Goal: Information Seeking & Learning: Learn about a topic

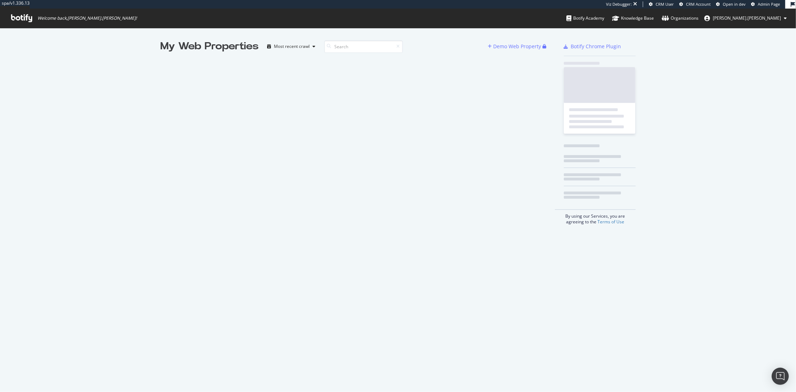
scroll to position [384, 781]
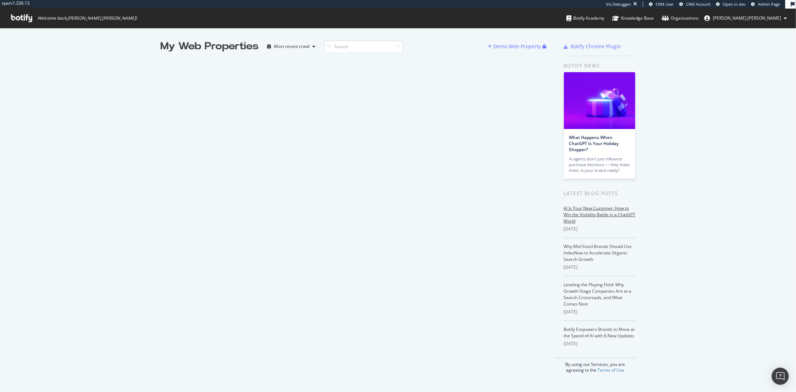
click at [599, 214] on link "AI Is Your New Customer: How to Win the Visibility Battle in a ChatGPT World" at bounding box center [600, 214] width 72 height 19
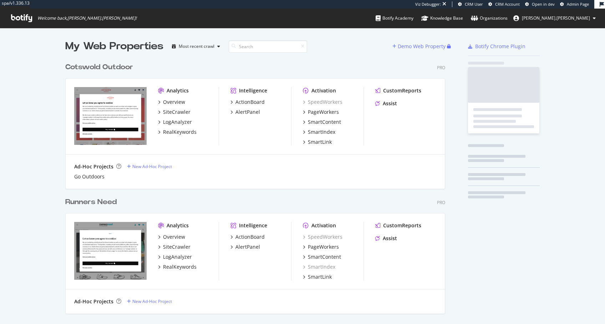
scroll to position [378, 378]
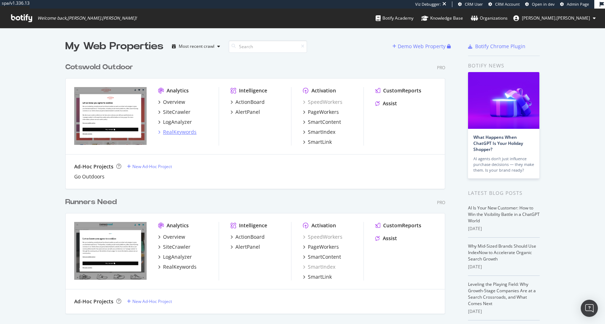
click at [180, 131] on div "RealKeywords" at bounding box center [180, 131] width 34 height 7
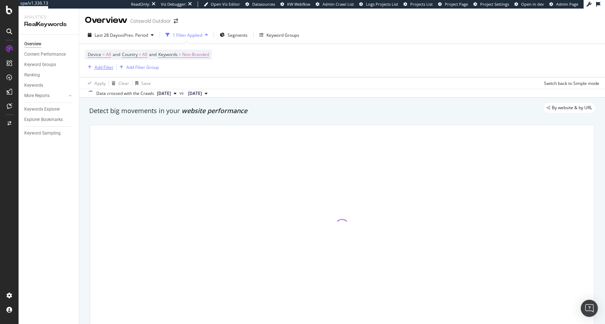
click at [96, 66] on div "Add Filter" at bounding box center [104, 67] width 19 height 6
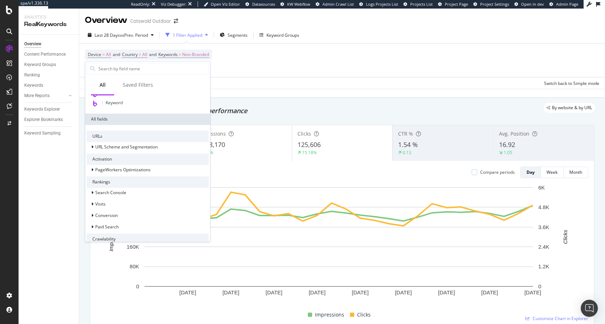
scroll to position [65, 0]
click at [91, 167] on icon at bounding box center [92, 168] width 2 height 4
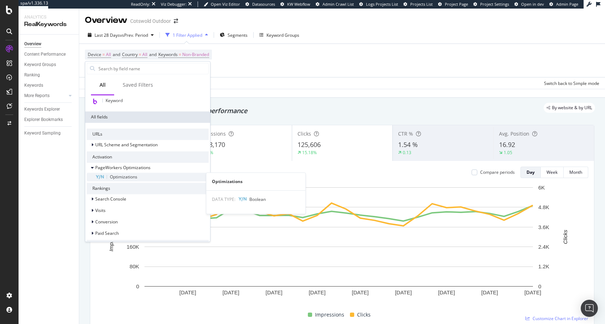
click at [118, 176] on span "Optimizations" at bounding box center [123, 177] width 27 height 6
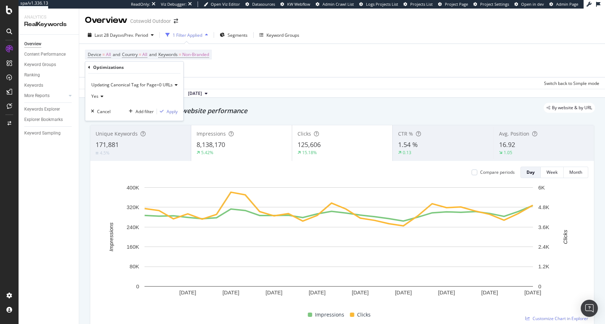
click at [110, 88] on div "Updating Canonical Tag for Page=0 URLs" at bounding box center [134, 84] width 87 height 11
click at [111, 86] on span "Updating Canonical Tag for Page=0 URLs" at bounding box center [131, 85] width 81 height 6
click at [173, 112] on div "Apply" at bounding box center [172, 112] width 11 height 6
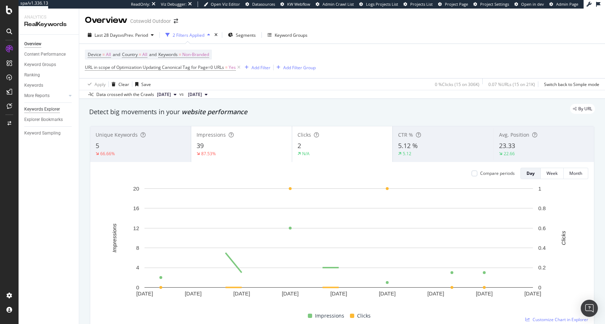
click at [39, 110] on div "Keywords Explorer" at bounding box center [42, 109] width 36 height 7
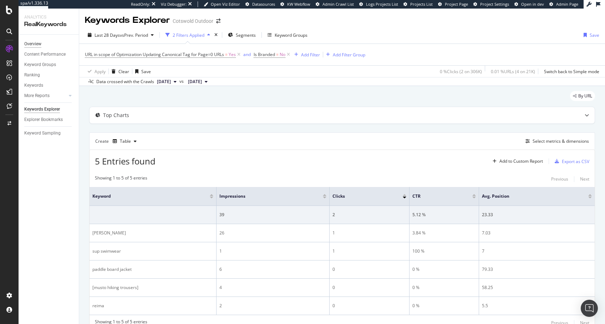
click at [33, 42] on div "Overview" at bounding box center [32, 43] width 17 height 7
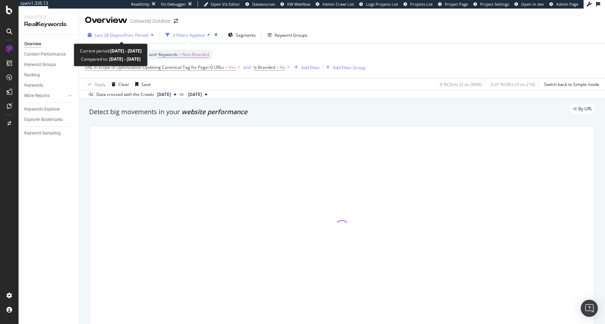
click at [131, 31] on div "Last 28 Days vs Prev. Period" at bounding box center [121, 35] width 72 height 11
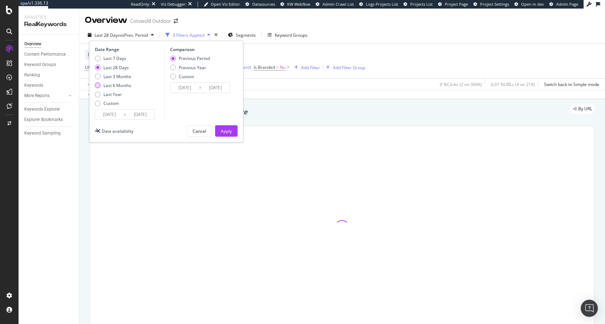
click at [123, 83] on div "Last 6 Months" at bounding box center [118, 85] width 28 height 6
type input "2025/02/25"
type input "2024/08/27"
type input "2025/02/24"
click at [225, 127] on div "Apply" at bounding box center [226, 131] width 11 height 11
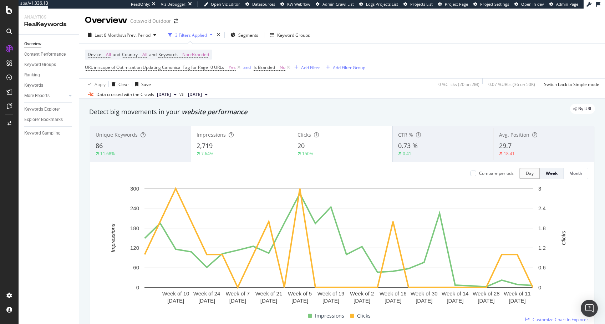
click at [208, 146] on span "2,719" at bounding box center [205, 145] width 16 height 9
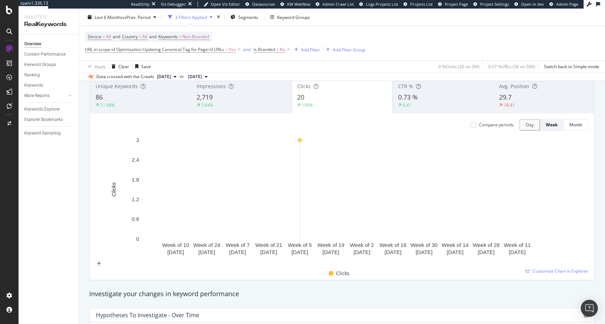
scroll to position [44, 0]
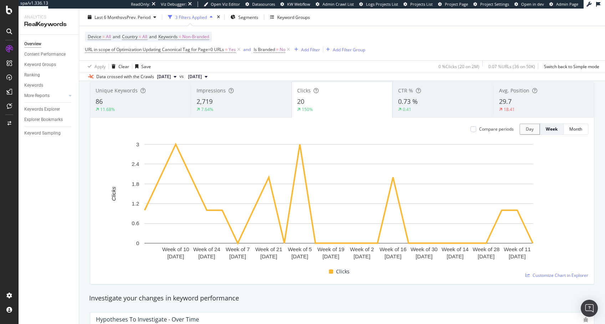
click at [207, 95] on div "Impressions 2,719 7.64%" at bounding box center [241, 100] width 101 height 32
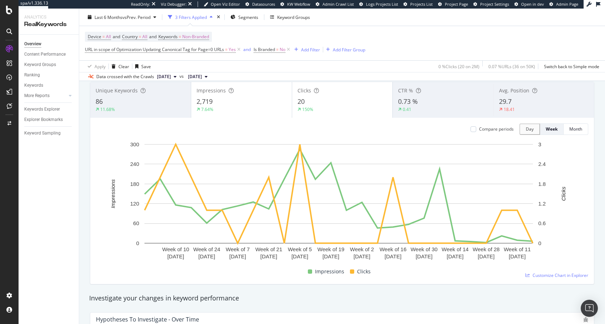
click at [337, 102] on div "20" at bounding box center [343, 101] width 90 height 9
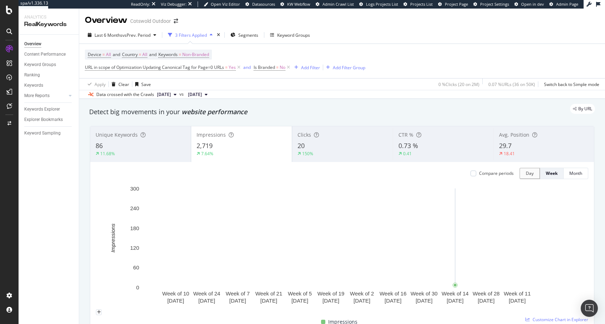
scroll to position [0, 0]
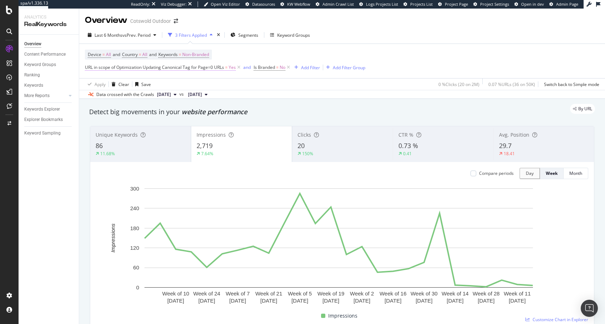
click at [207, 65] on span "URL in scope of Optimization Updating Canonical Tag for Page=0 URLs" at bounding box center [154, 67] width 139 height 6
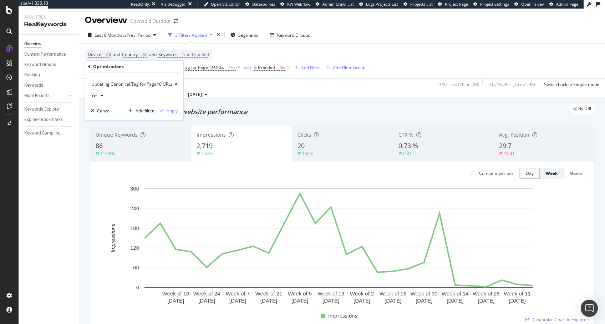
click at [339, 97] on div "Data crossed with the Crawls 2025 Aug. 18th vs 2025 Feb. 3rd" at bounding box center [342, 94] width 526 height 9
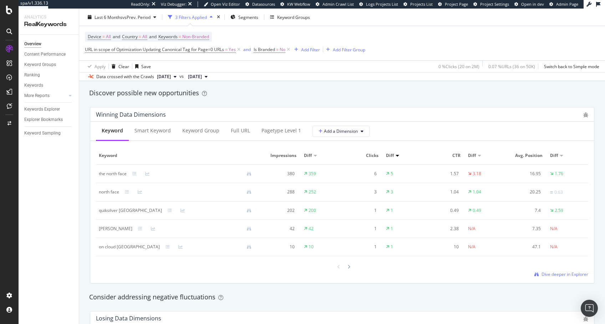
scroll to position [599, 0]
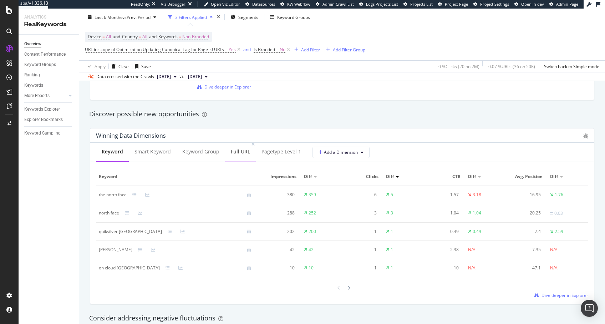
click at [236, 153] on div "Full URL" at bounding box center [240, 151] width 19 height 7
click at [140, 113] on div "Discover possible new opportunities" at bounding box center [342, 114] width 506 height 9
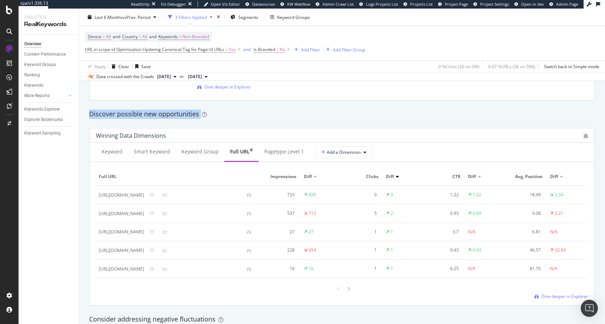
click at [140, 113] on div "Discover possible new opportunities" at bounding box center [342, 114] width 506 height 9
click at [137, 113] on div "Discover possible new opportunities" at bounding box center [342, 114] width 506 height 9
click at [150, 113] on div "Discover possible new opportunities" at bounding box center [342, 114] width 506 height 9
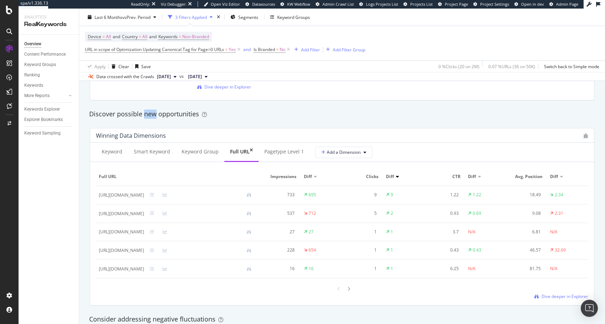
click at [150, 113] on div "Discover possible new opportunities" at bounding box center [342, 114] width 506 height 9
click at [147, 114] on div "Discover possible new opportunities" at bounding box center [342, 114] width 506 height 9
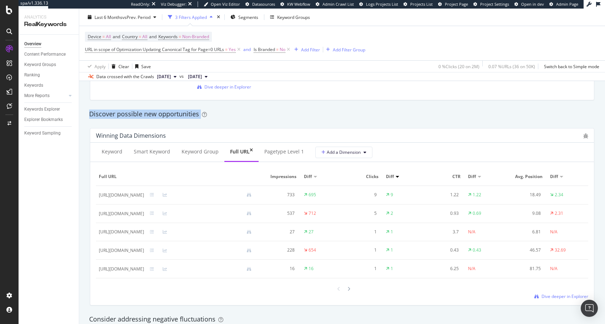
click at [148, 114] on div "Discover possible new opportunities" at bounding box center [342, 114] width 506 height 9
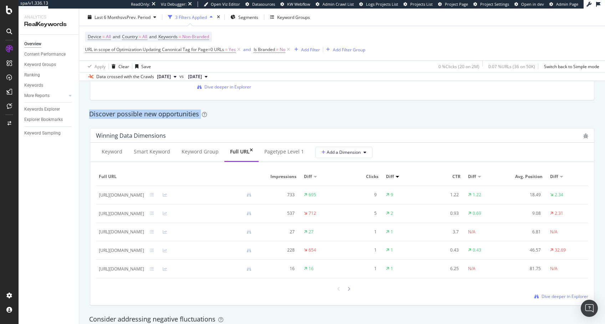
click at [148, 114] on div "Discover possible new opportunities" at bounding box center [342, 114] width 506 height 9
click at [158, 115] on div "Discover possible new opportunities" at bounding box center [342, 114] width 506 height 9
click at [150, 115] on div "Discover possible new opportunities" at bounding box center [342, 114] width 506 height 9
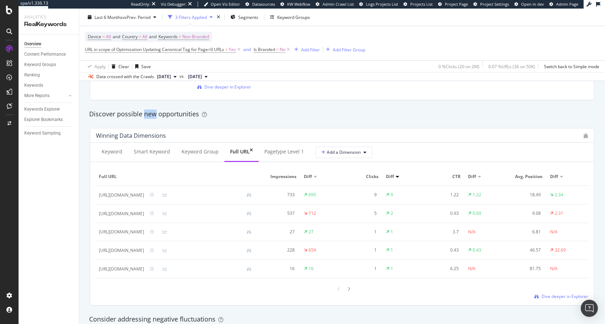
click at [150, 115] on div "Discover possible new opportunities" at bounding box center [342, 114] width 506 height 9
click at [154, 115] on div "Discover possible new opportunities" at bounding box center [342, 114] width 506 height 9
click at [159, 117] on div "Discover possible new opportunities" at bounding box center [342, 114] width 506 height 9
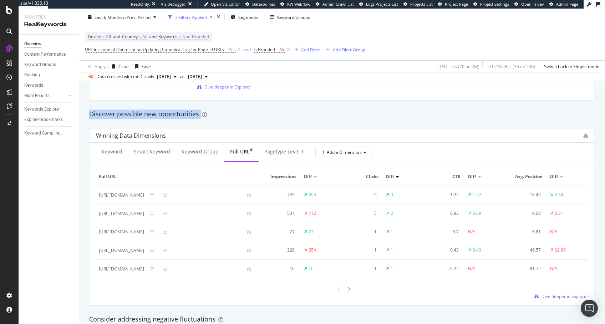
click at [159, 117] on div "Discover possible new opportunities" at bounding box center [342, 114] width 506 height 9
click at [156, 118] on div "Discover possible new opportunities" at bounding box center [342, 114] width 506 height 9
click at [174, 115] on div "Discover possible new opportunities" at bounding box center [342, 114] width 506 height 9
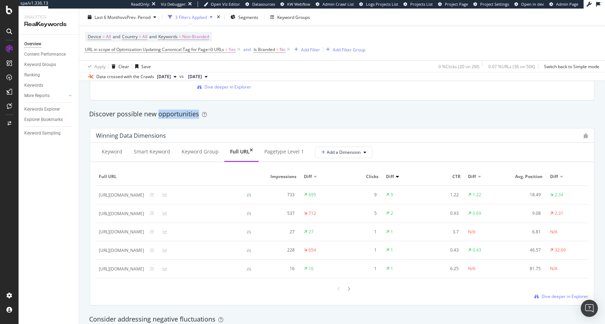
click at [174, 115] on div "Discover possible new opportunities" at bounding box center [342, 114] width 506 height 9
click at [171, 116] on div "Discover possible new opportunities" at bounding box center [342, 114] width 506 height 9
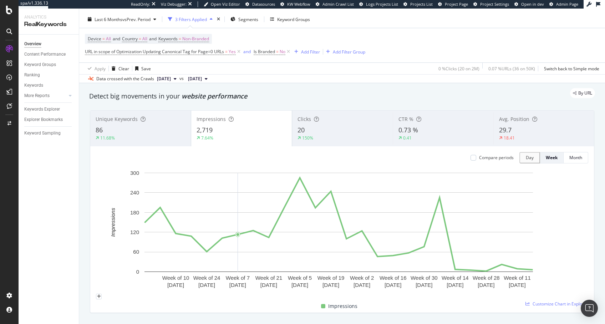
scroll to position [0, 0]
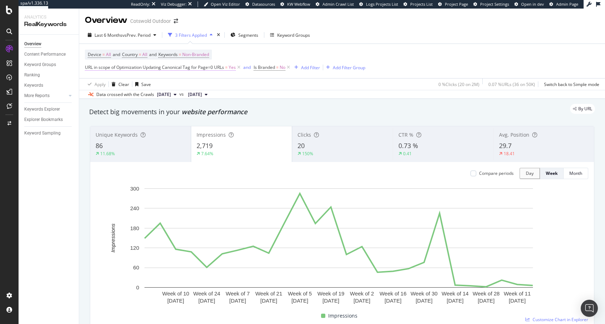
click at [185, 67] on span "URL in scope of Optimization Updating Canonical Tag for Page=0 URLs" at bounding box center [154, 67] width 139 height 6
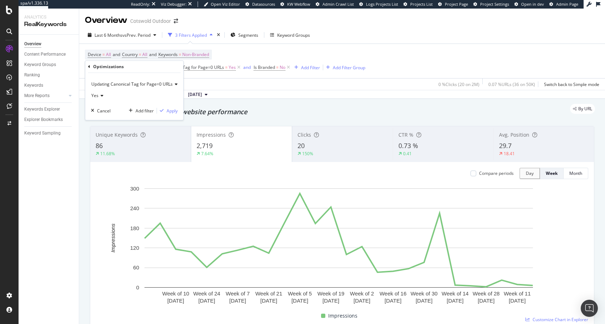
click at [97, 96] on span "Yes" at bounding box center [94, 95] width 7 height 6
click at [96, 105] on div "Yes No" at bounding box center [131, 115] width 80 height 28
click at [509, 72] on div "Device = All and Country = All and Keywords = Non-Branded URL in scope of Optim…" at bounding box center [342, 61] width 515 height 34
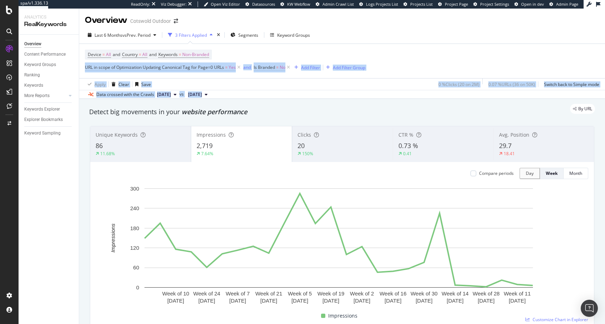
drag, startPoint x: 305, startPoint y: 96, endPoint x: 304, endPoint y: 44, distance: 51.4
click at [304, 44] on div "Last 6 Months vs Prev. Period 3 Filters Applied Segments Keyword Groups Device …" at bounding box center [342, 62] width 526 height 72
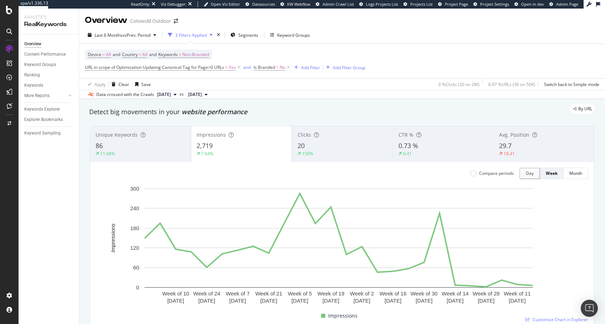
click at [322, 54] on div "Device = All and Country = All and Keywords = Non-Branded URL in scope of Optim…" at bounding box center [225, 61] width 281 height 23
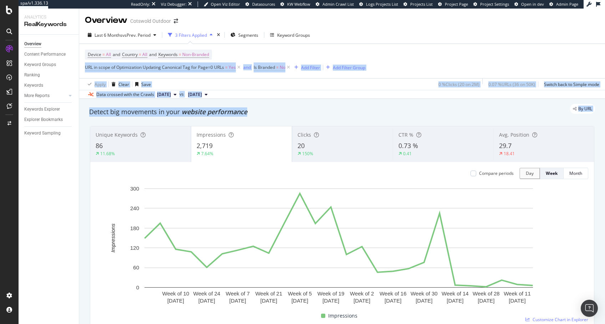
drag, startPoint x: 322, startPoint y: 54, endPoint x: 331, endPoint y: 114, distance: 60.6
click at [332, 116] on div "Overview Cotswold Outdoor Last 6 Months vs Prev. Period 3 Filters Applied Segme…" at bounding box center [342, 167] width 526 height 316
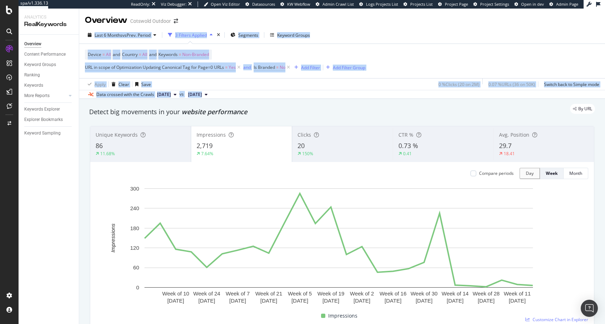
drag, startPoint x: 335, startPoint y: 90, endPoint x: 386, endPoint y: 13, distance: 92.0
click at [386, 13] on div "Overview Cotswold Outdoor Last 6 Months vs Prev. Period 3 Filters Applied Segme…" at bounding box center [342, 167] width 526 height 316
click at [389, 37] on div "Last 6 Months vs Prev. Period 3 Filters Applied Segments Keyword Groups" at bounding box center [342, 36] width 526 height 14
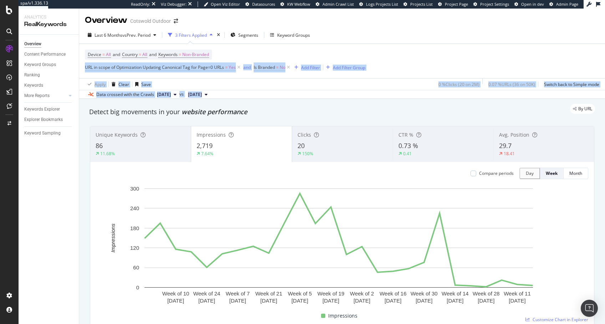
drag, startPoint x: 375, startPoint y: 59, endPoint x: 379, endPoint y: 96, distance: 37.7
click at [379, 96] on div "Last 6 Months vs Prev. Period 3 Filters Applied Segments Keyword Groups Device …" at bounding box center [342, 62] width 526 height 72
click at [379, 96] on div "Data crossed with the Crawls 2025 Aug. 18th vs 2025 Feb. 3rd" at bounding box center [342, 94] width 526 height 9
drag, startPoint x: 379, startPoint y: 96, endPoint x: 400, endPoint y: 36, distance: 63.8
click at [400, 36] on div "Last 6 Months vs Prev. Period 3 Filters Applied Segments Keyword Groups Device …" at bounding box center [342, 62] width 526 height 72
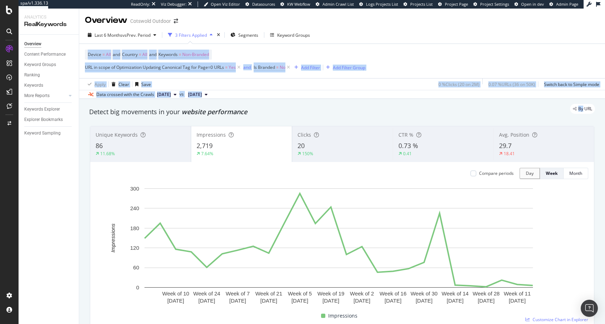
click at [400, 36] on div "Last 6 Months vs Prev. Period 3 Filters Applied Segments Keyword Groups" at bounding box center [342, 36] width 526 height 14
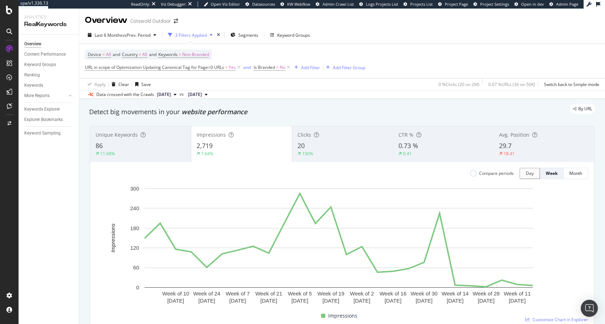
click at [516, 148] on div "29.7" at bounding box center [544, 145] width 90 height 9
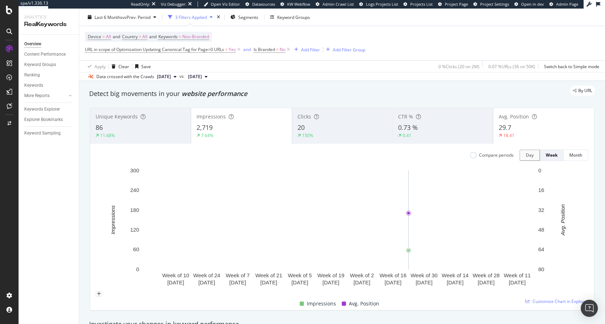
scroll to position [19, 0]
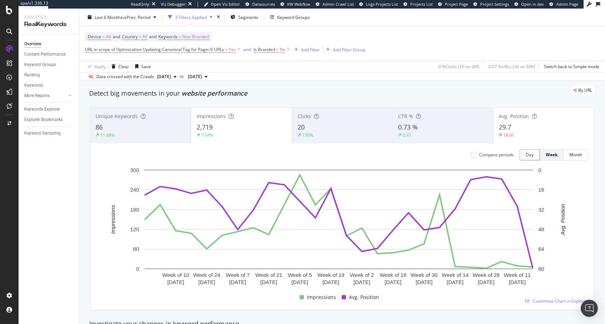
click at [506, 118] on span "Avg. Position" at bounding box center [514, 116] width 30 height 7
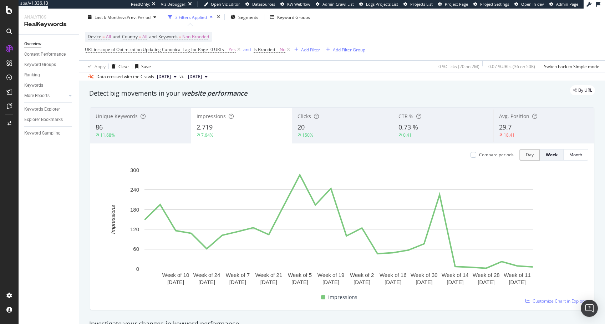
click at [105, 118] on span "Unique Keywords" at bounding box center [117, 116] width 42 height 7
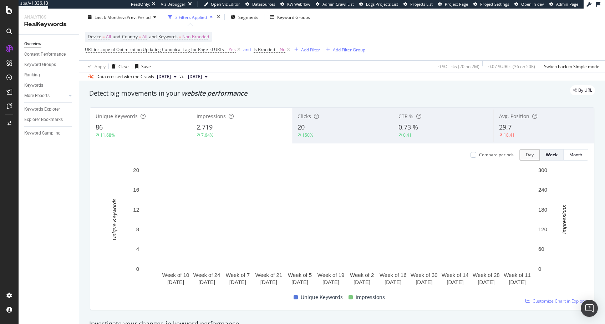
click at [238, 127] on div "2,719" at bounding box center [242, 127] width 90 height 9
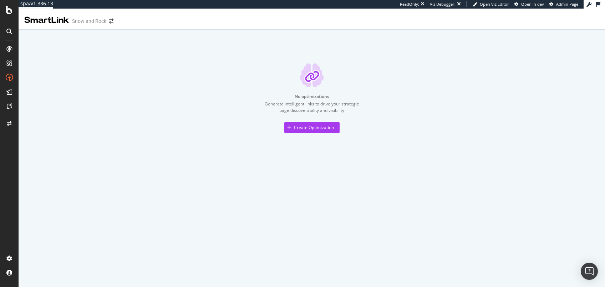
click at [100, 25] on div "SmartLink Snow and Rock" at bounding box center [72, 20] width 96 height 12
click at [102, 21] on div "Snow and Rock" at bounding box center [89, 20] width 34 height 7
click at [110, 20] on icon "arrow-right-arrow-left" at bounding box center [111, 21] width 4 height 5
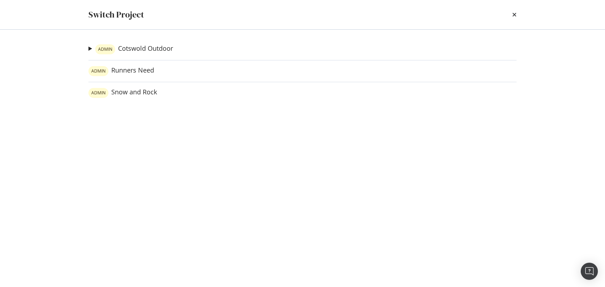
click at [152, 42] on div "ADMIN Cotswold Outdoor Go Outdoors Ad-Hoc Project ADMIN Runners Need ADMIN Snow…" at bounding box center [302, 158] width 457 height 257
click at [154, 46] on link "ADMIN Cotswold Outdoor" at bounding box center [134, 49] width 78 height 10
